Goal: Task Accomplishment & Management: Complete application form

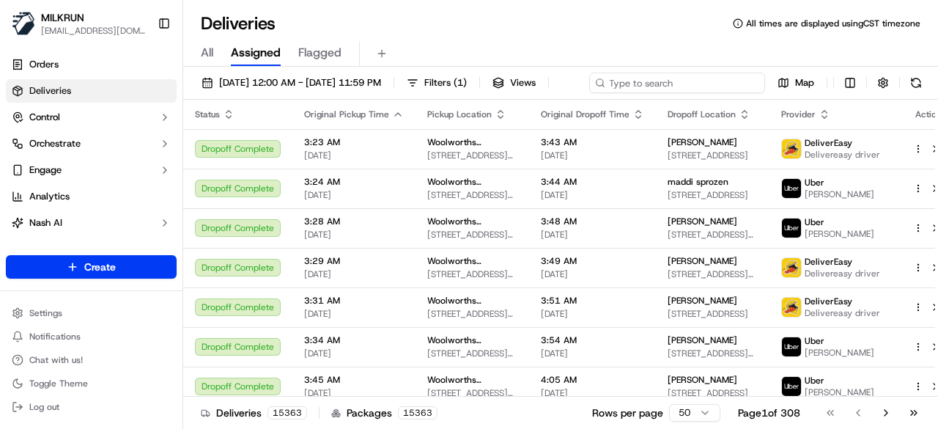
click at [724, 73] on div "[DATE] 12:00 AM - [DATE] 11:59 PM Filters ( 1 ) Views Map" at bounding box center [560, 86] width 754 height 27
paste input "c8241809-8b0d-41a8-96a9-e8bcfafb298f"
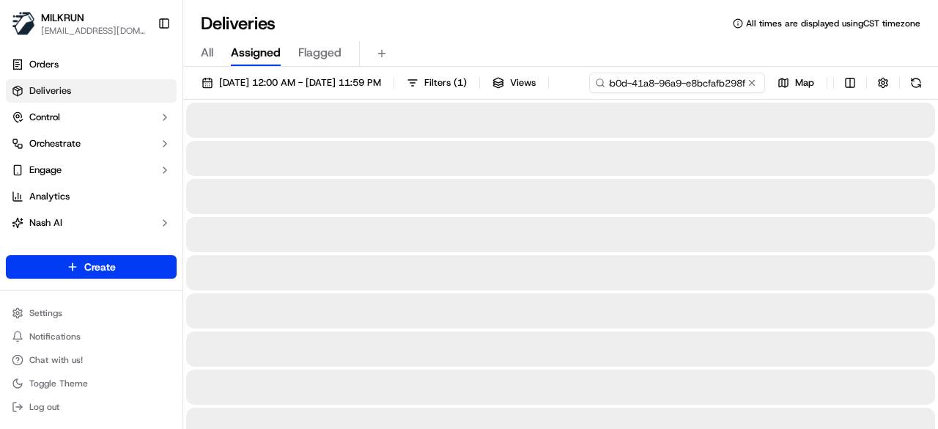
type input "c8241809-8b0d-41a8-96a9-e8bcfafb298f"
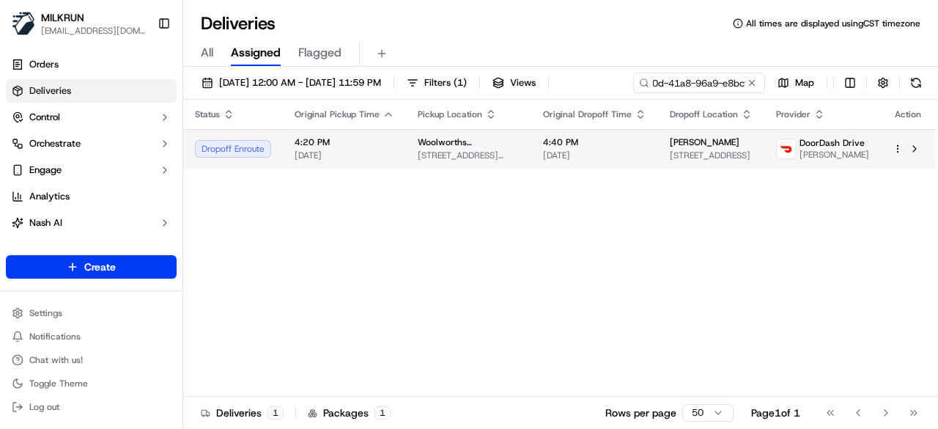
click at [602, 173] on div "Status Original Pickup Time Pickup Location Original Dropoff Time Dropoff Locat…" at bounding box center [559, 248] width 752 height 297
click at [617, 161] on td "4:40 PM [DATE]" at bounding box center [594, 149] width 127 height 40
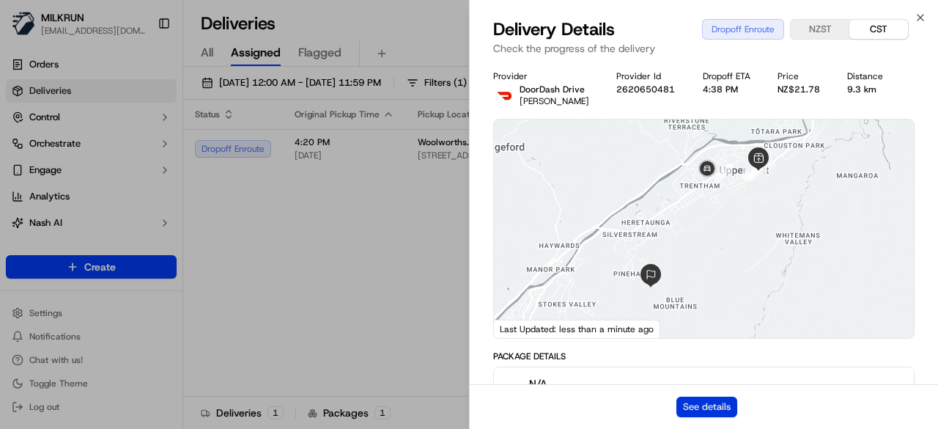
click at [683, 405] on button "See details" at bounding box center [706, 406] width 61 height 21
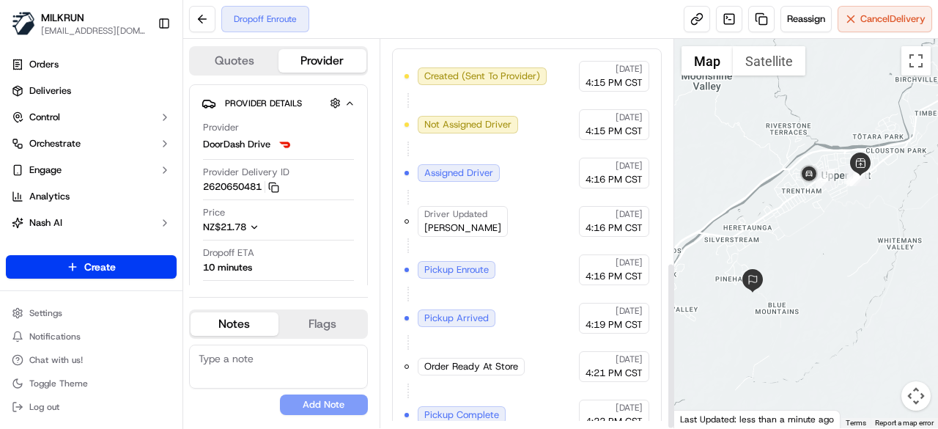
scroll to position [515, 0]
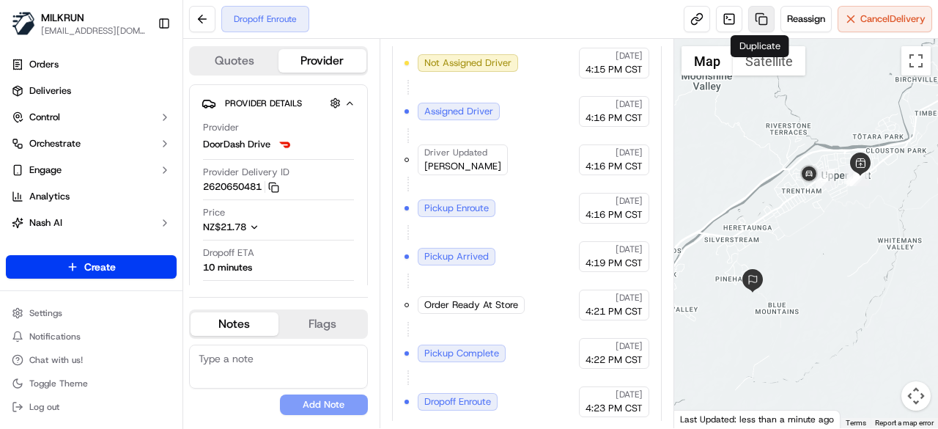
click at [761, 27] on link at bounding box center [761, 19] width 26 height 26
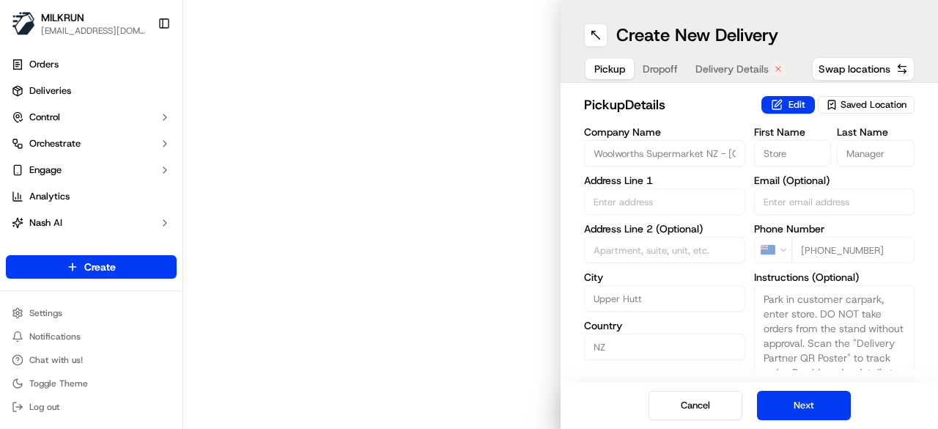
type input "10 Russell St"
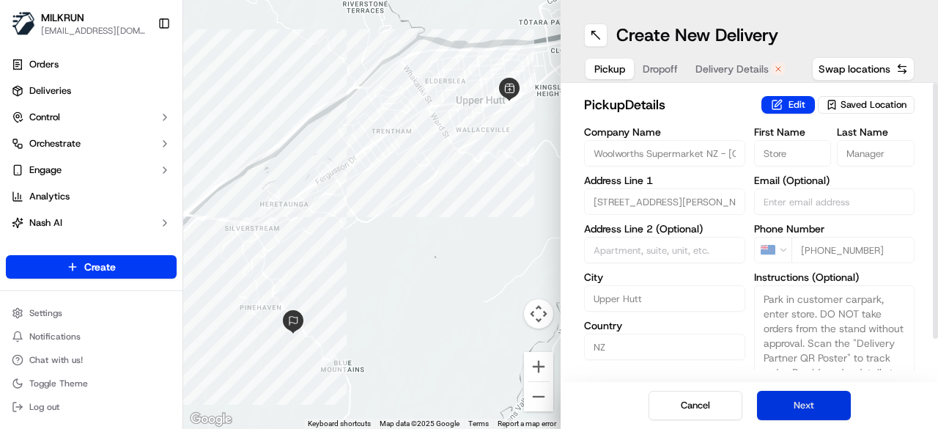
click at [829, 410] on button "Next" at bounding box center [804, 404] width 94 height 29
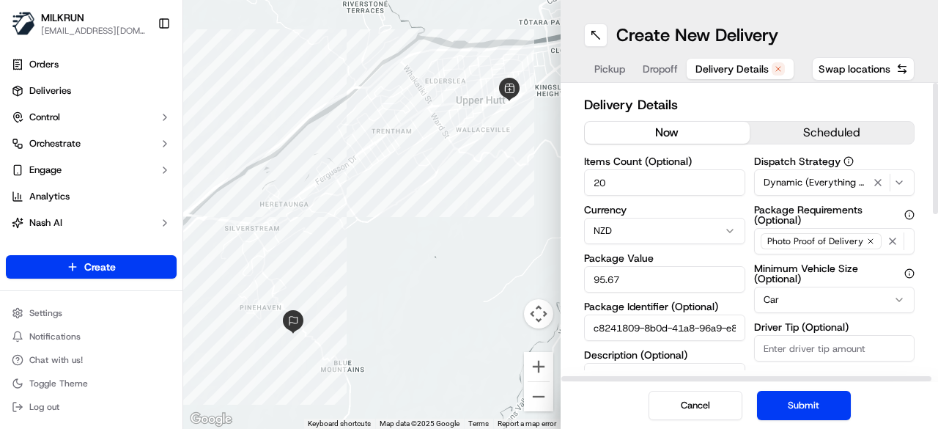
click at [697, 131] on button "now" at bounding box center [667, 133] width 165 height 22
click at [803, 402] on button "Submit" at bounding box center [804, 404] width 94 height 29
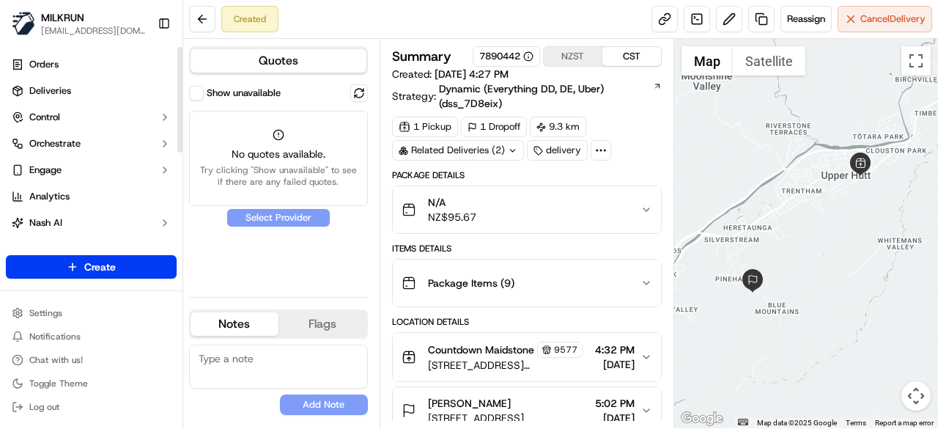
click at [196, 94] on button "Show unavailable" at bounding box center [196, 93] width 15 height 15
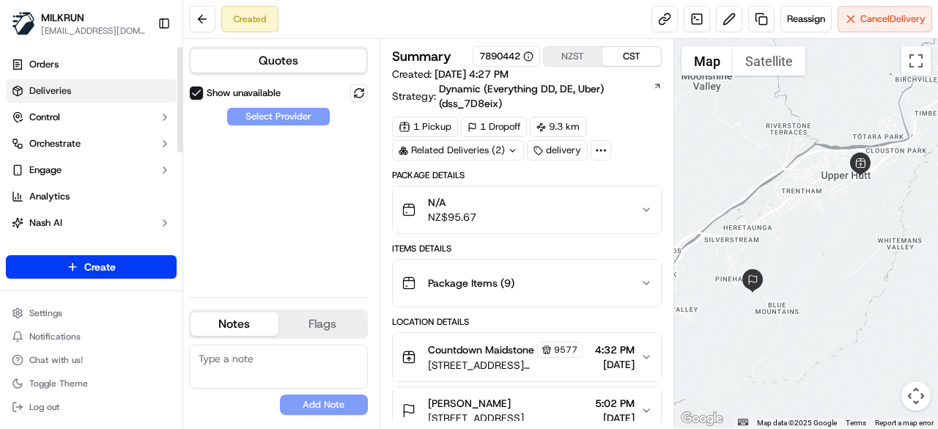
click at [126, 91] on link "Deliveries" at bounding box center [91, 90] width 171 height 23
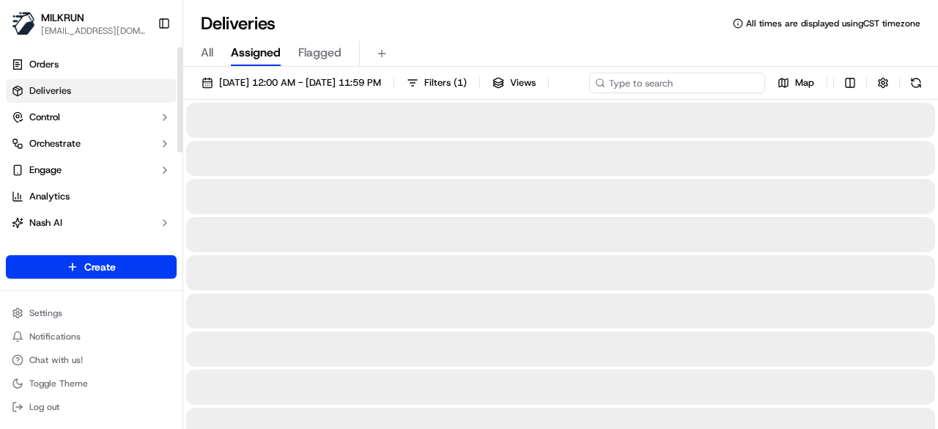
click at [716, 83] on div "[DATE] 12:00 AM - [DATE] 11:59 PM Filters ( 1 ) Views Map" at bounding box center [560, 86] width 754 height 27
paste input "c8241809-8b0d-41a8-96a9-e8bcfafb298f"
type input "c8241809-8b0d-41a8-96a9-e8bcfafb298f"
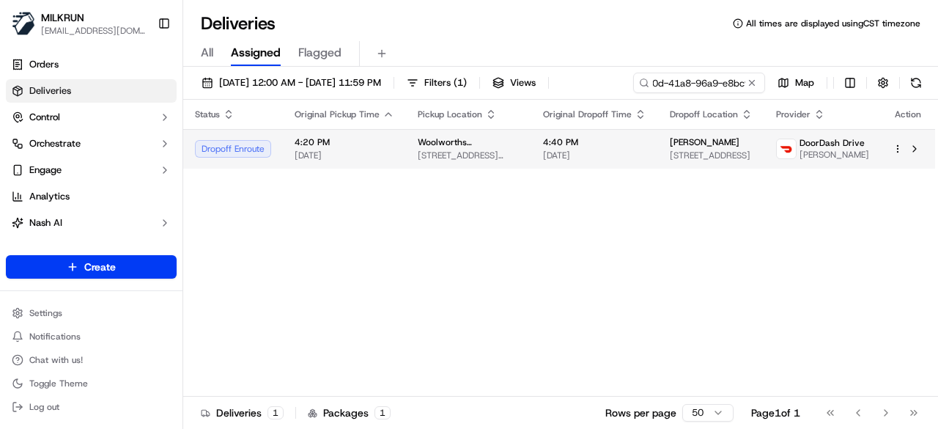
click at [634, 148] on span "4:40 PM" at bounding box center [594, 142] width 103 height 12
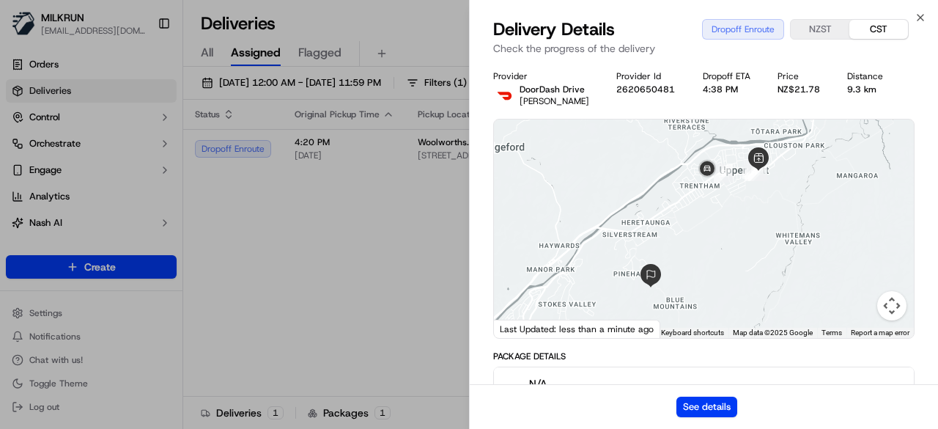
click at [725, 417] on div "See details" at bounding box center [704, 406] width 468 height 45
click at [725, 411] on button "See details" at bounding box center [706, 406] width 61 height 21
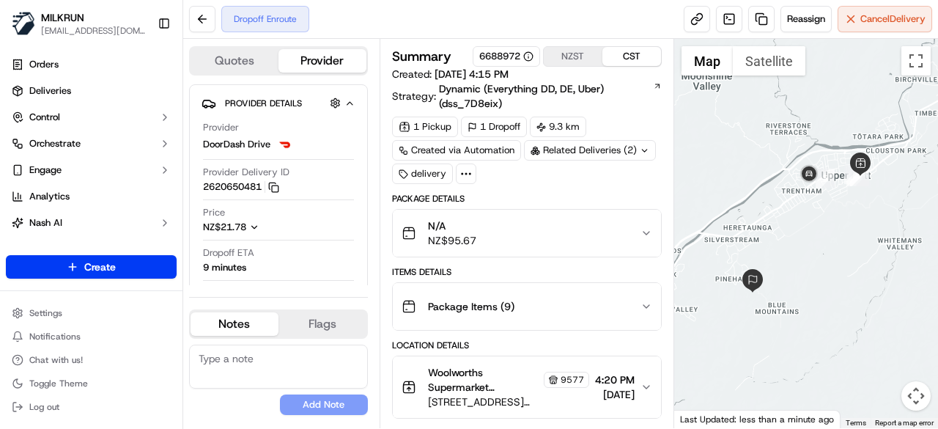
click at [642, 146] on icon at bounding box center [644, 151] width 10 height 10
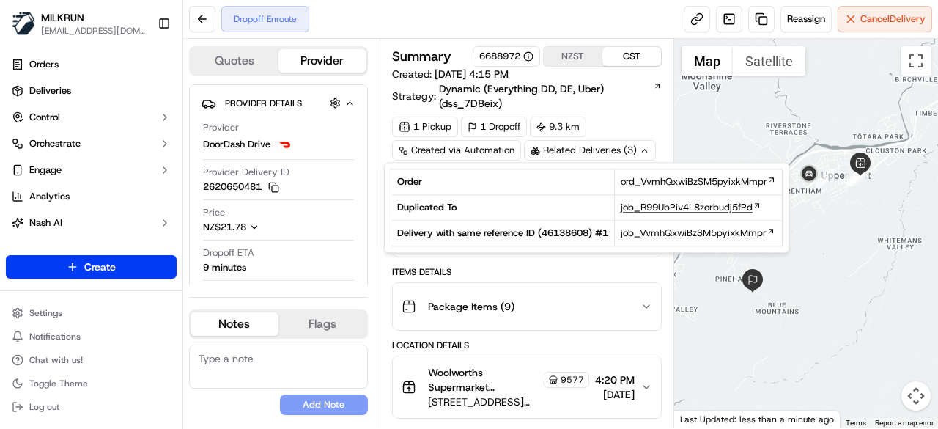
click at [664, 210] on span "job_R99UbPiv4L8zorbudj5fPd" at bounding box center [686, 207] width 132 height 13
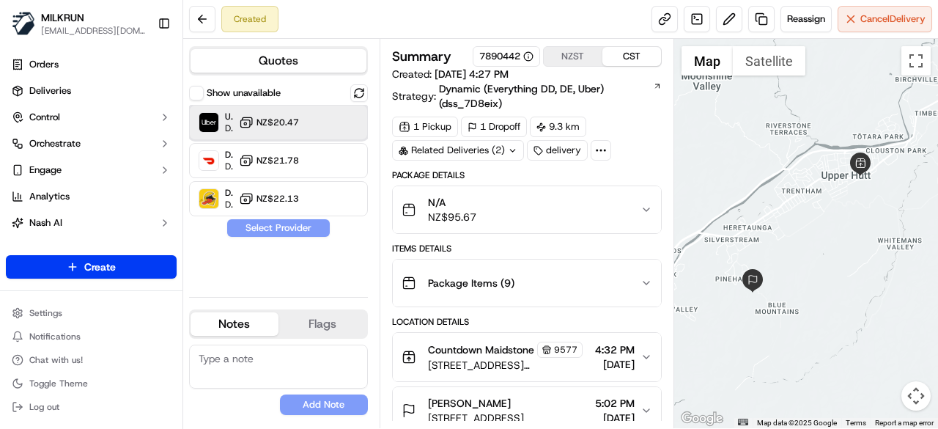
click at [336, 124] on div at bounding box center [340, 123] width 18 height 18
click at [316, 220] on button "Assign Provider" at bounding box center [278, 228] width 104 height 18
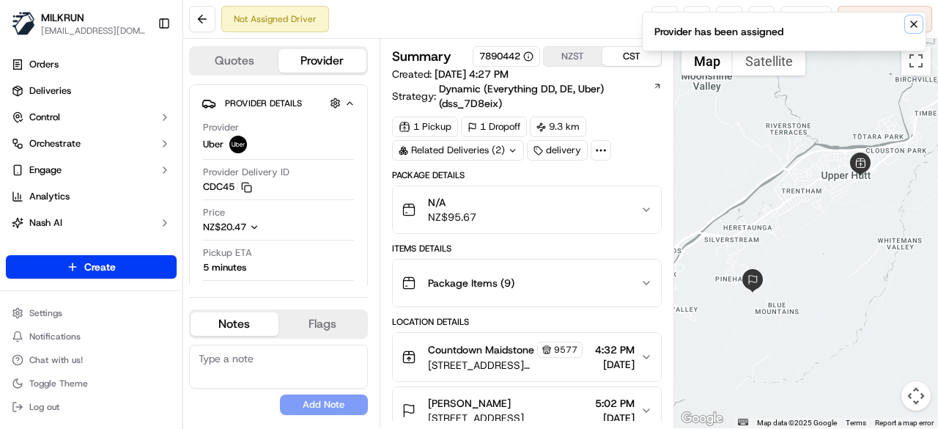
click at [913, 21] on icon "Notifications (F8)" at bounding box center [914, 24] width 12 height 12
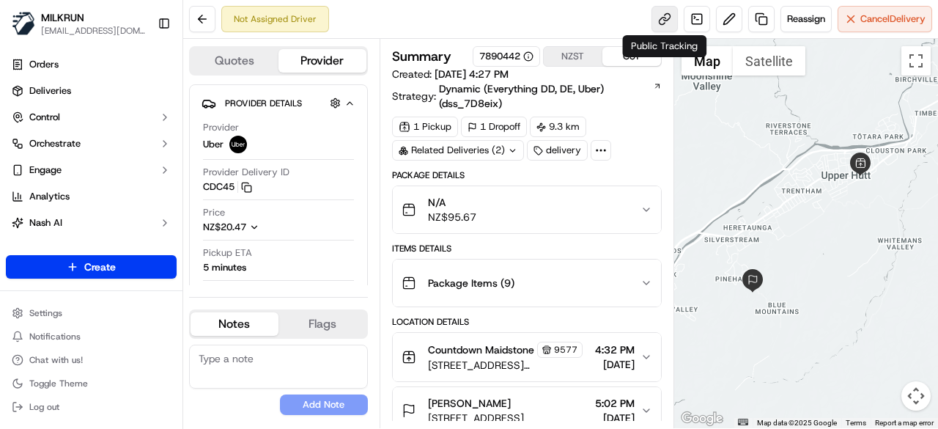
click at [656, 14] on link at bounding box center [664, 19] width 26 height 26
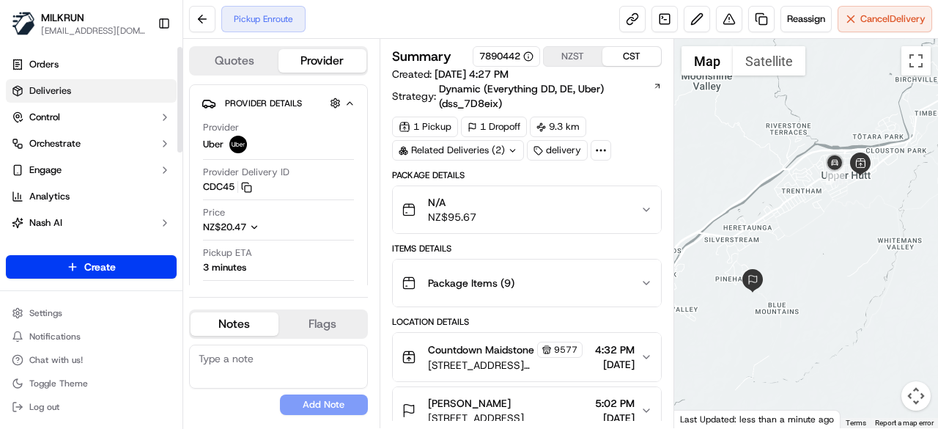
click at [95, 89] on link "Deliveries" at bounding box center [91, 90] width 171 height 23
